Goal: Check status: Check status

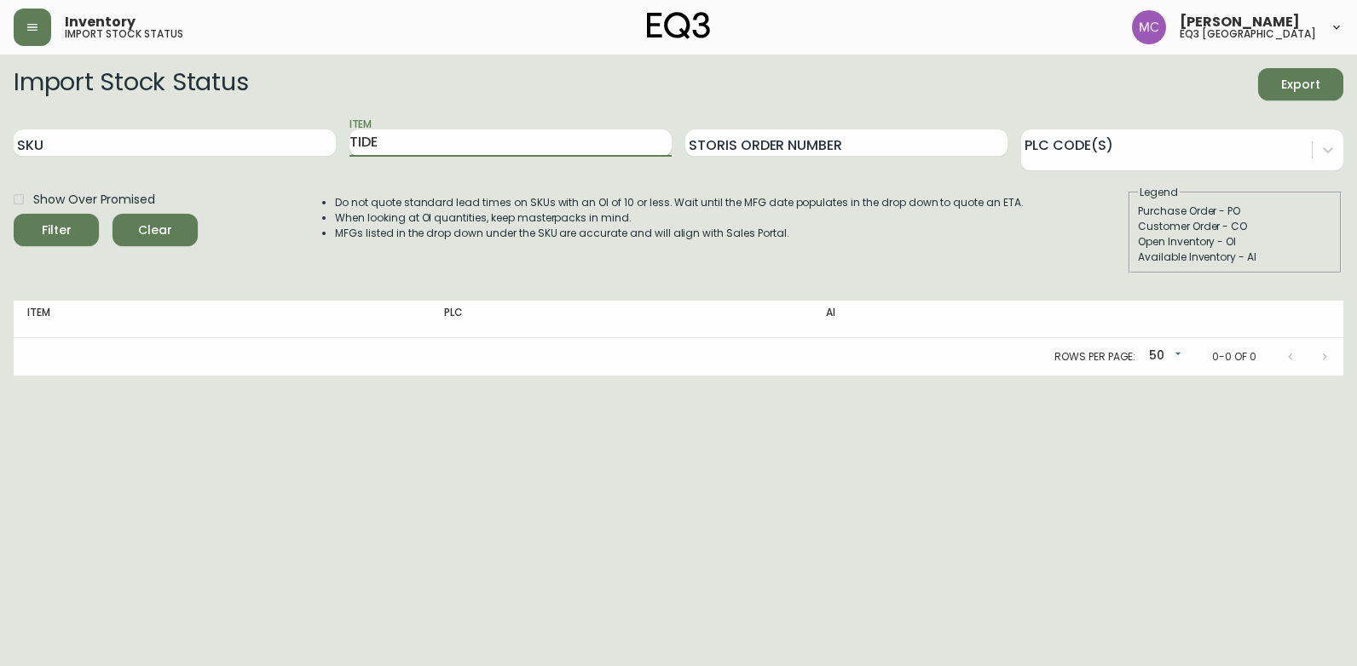
click at [14, 214] on button "Filter" at bounding box center [56, 230] width 85 height 32
click at [427, 134] on input "TIDE" at bounding box center [510, 143] width 322 height 27
click at [14, 214] on button "Filter" at bounding box center [56, 230] width 85 height 32
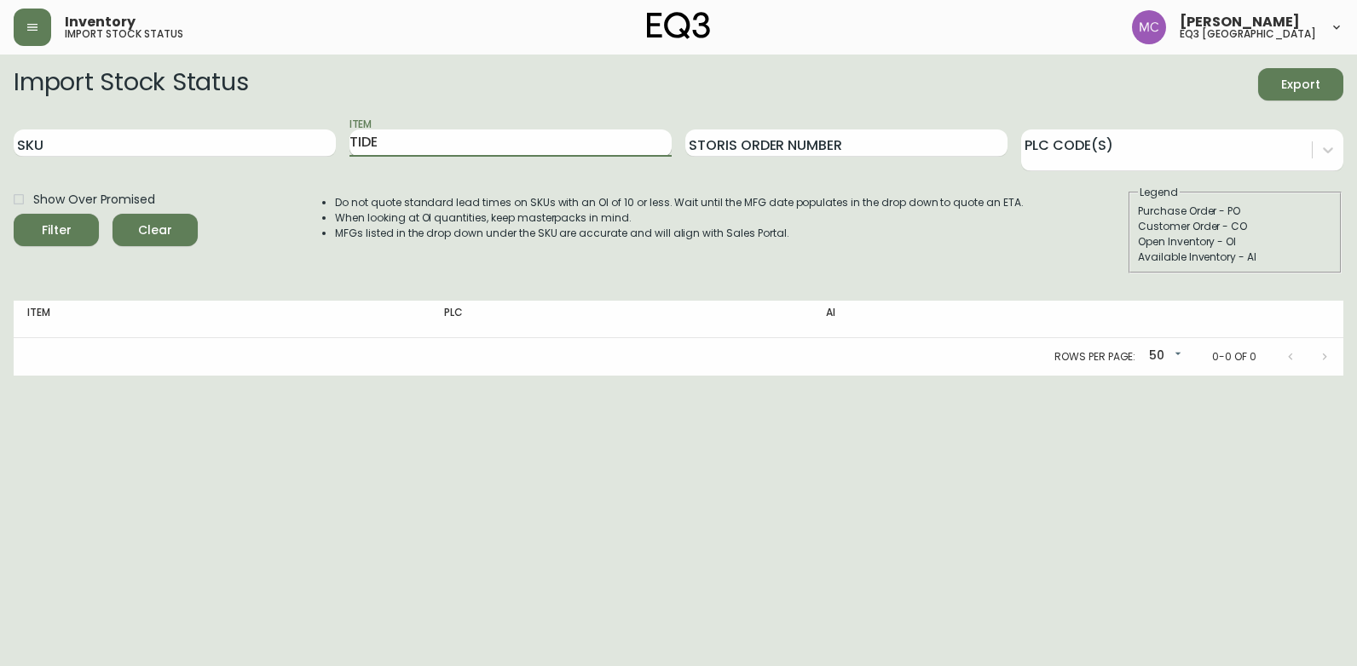
click at [14, 214] on button "Filter" at bounding box center [56, 230] width 85 height 32
type input "T"
click at [130, 138] on input "SKU" at bounding box center [175, 143] width 322 height 27
type input "[PHONE_NUMBER]"
click at [14, 214] on button "Filter" at bounding box center [56, 230] width 85 height 32
